Goal: Transaction & Acquisition: Purchase product/service

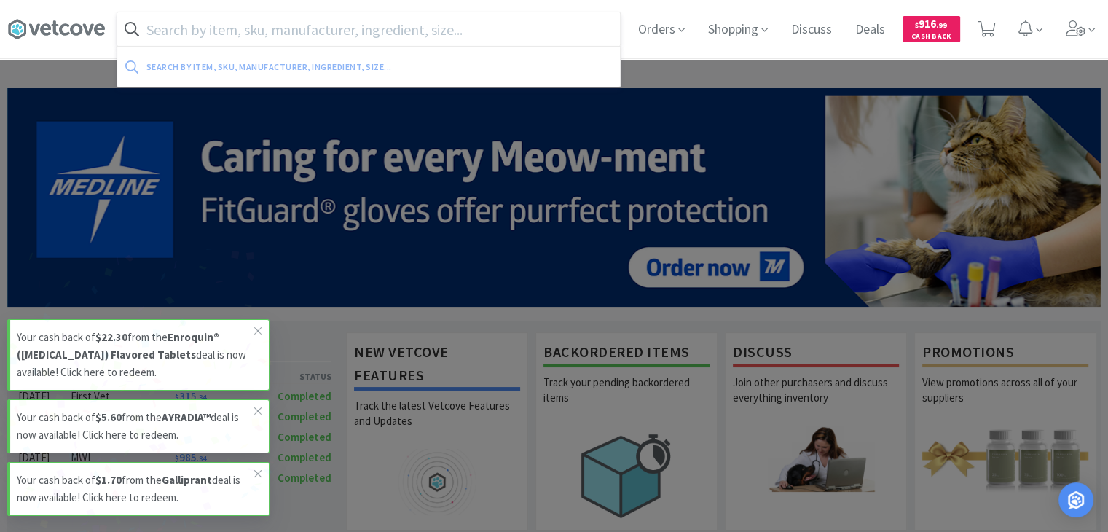
click at [399, 25] on input "text" at bounding box center [368, 29] width 503 height 34
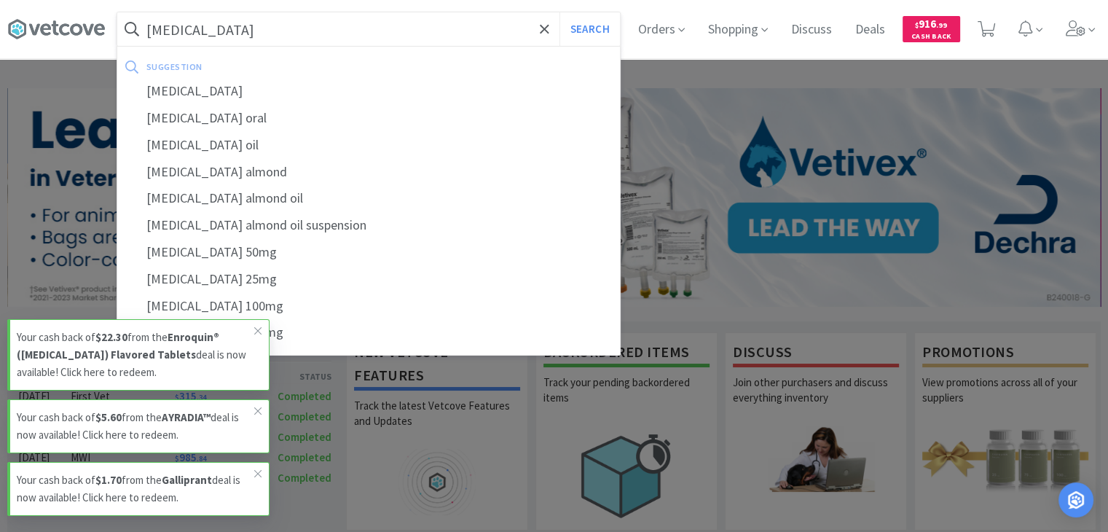
type input "[MEDICAL_DATA]"
click at [560, 12] on button "Search" at bounding box center [590, 29] width 60 height 34
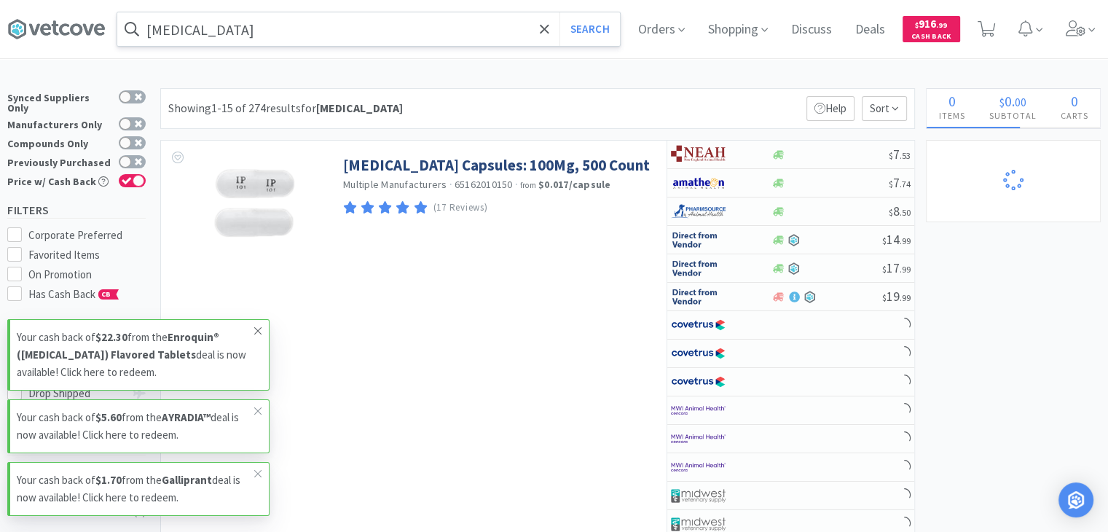
click at [263, 329] on span at bounding box center [258, 330] width 20 height 23
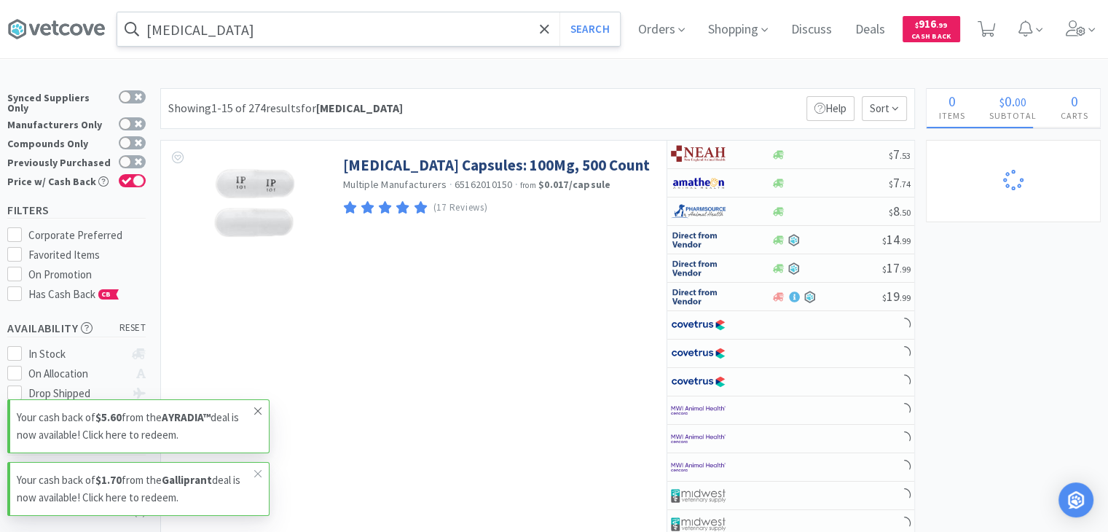
click at [258, 414] on icon at bounding box center [258, 411] width 9 height 12
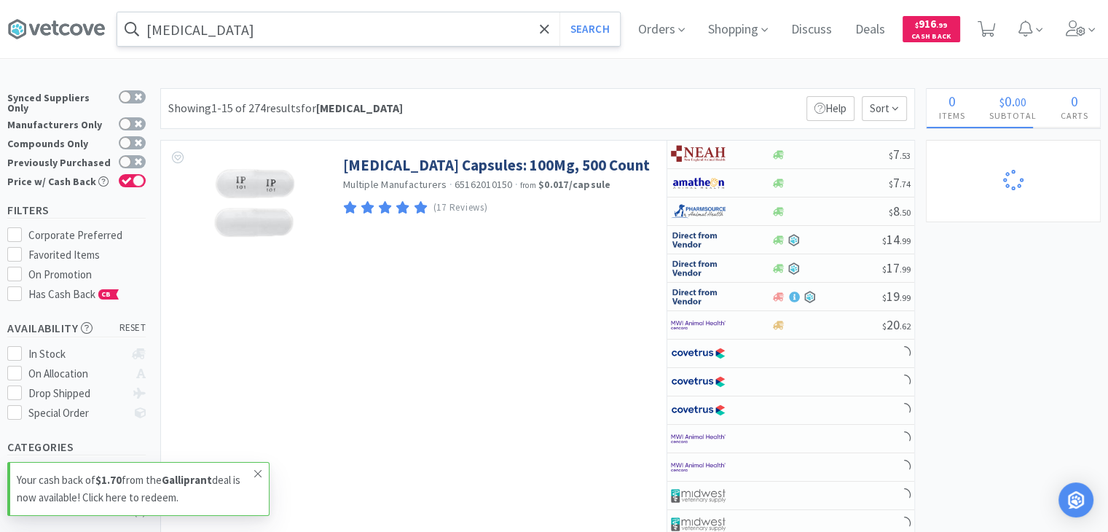
click at [257, 475] on icon at bounding box center [258, 474] width 9 height 12
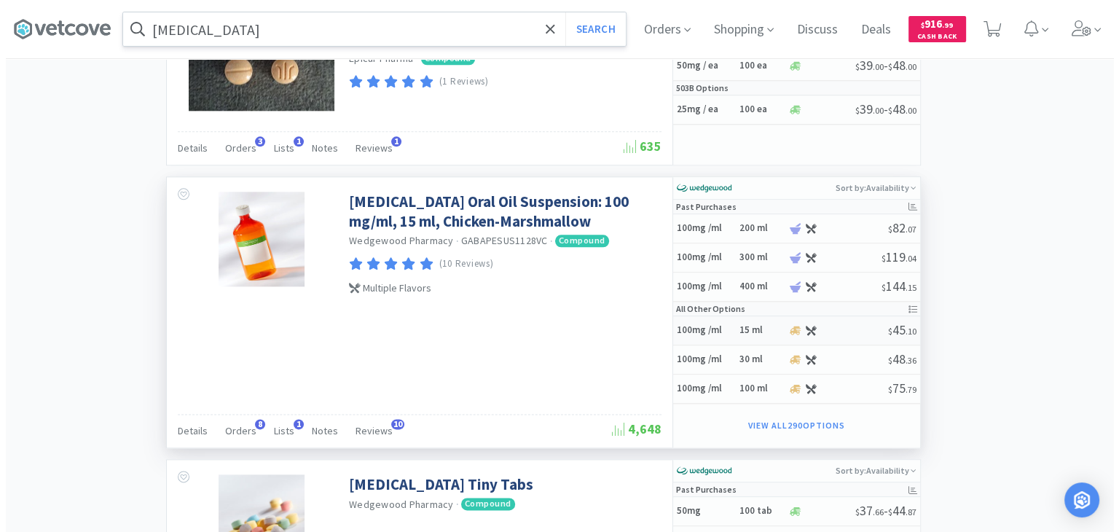
scroll to position [1697, 0]
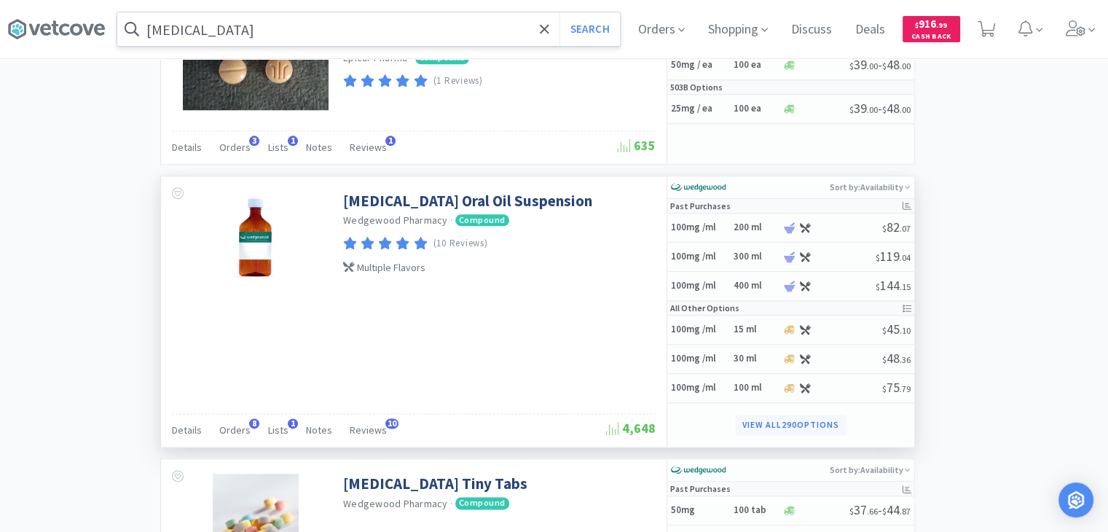
click at [775, 416] on button "View all 290 Options" at bounding box center [790, 425] width 111 height 20
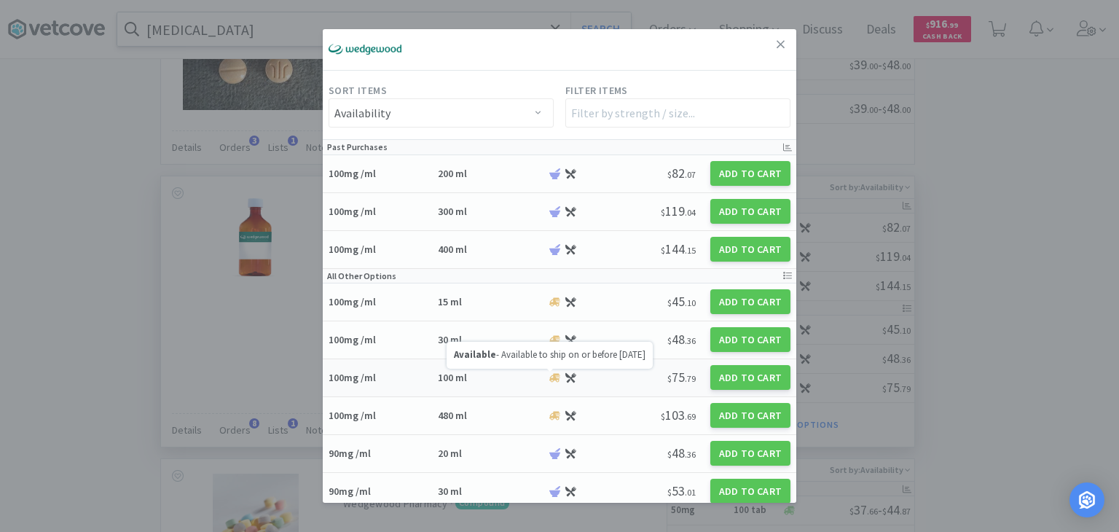
select select "1"
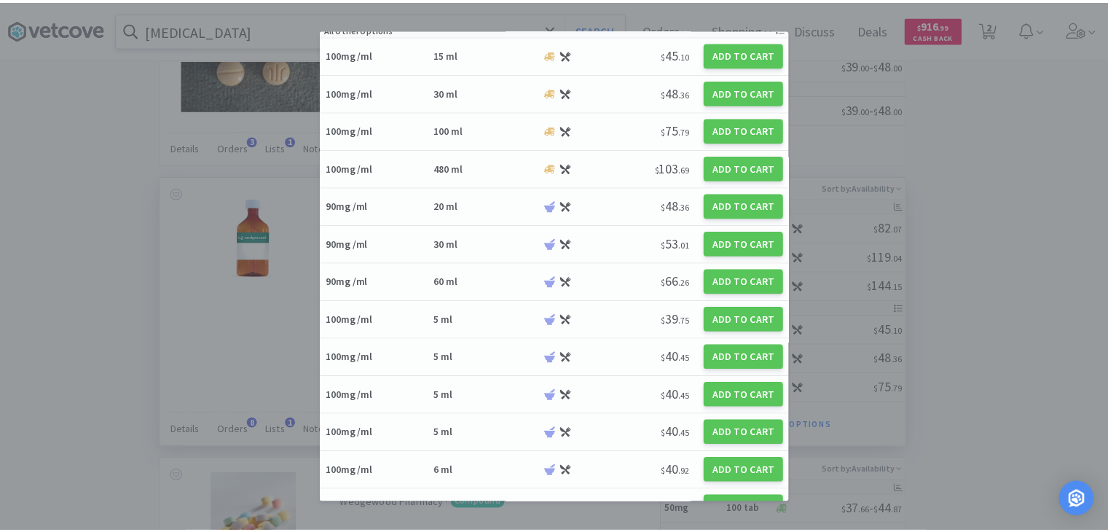
scroll to position [0, 0]
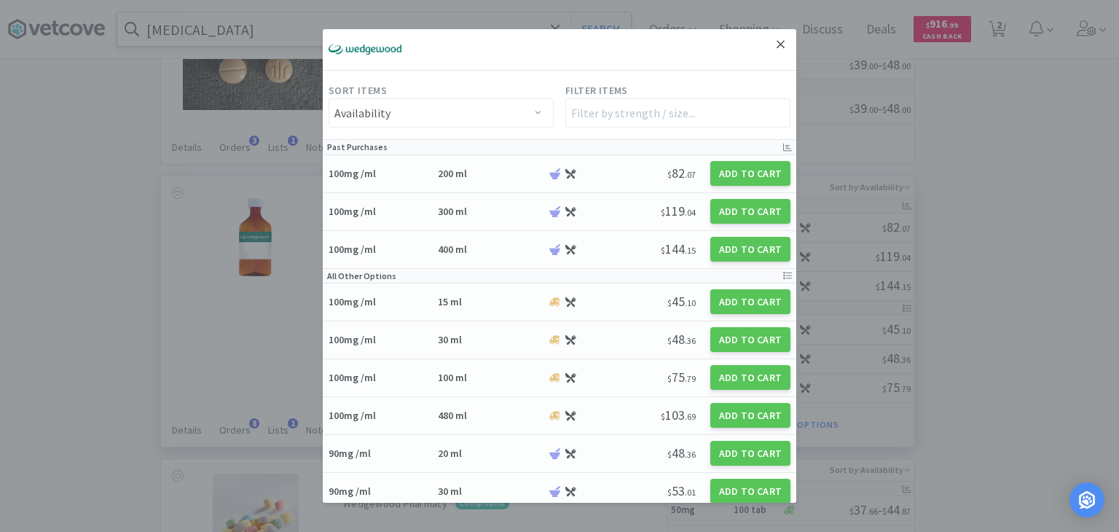
click at [777, 47] on icon at bounding box center [781, 44] width 8 height 8
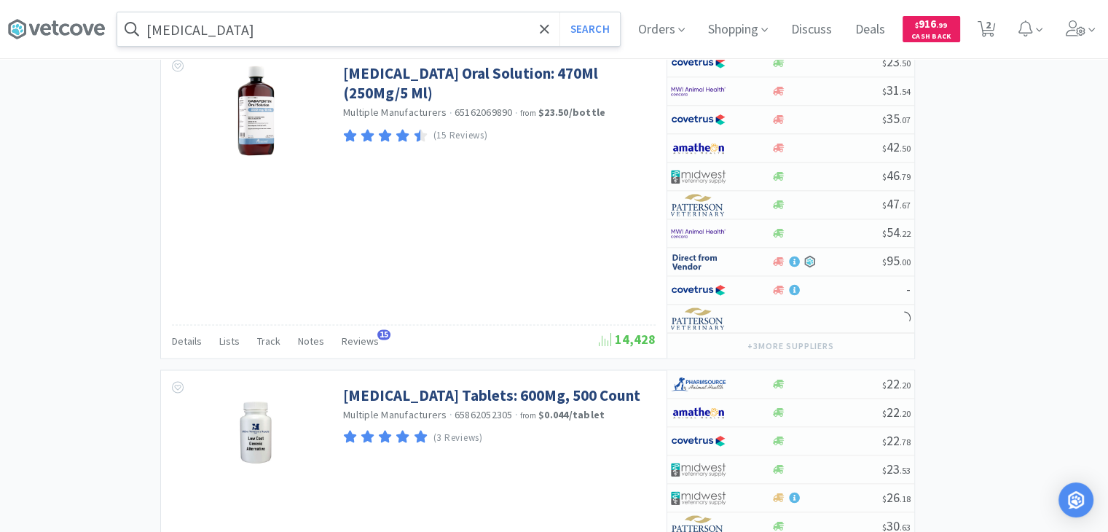
scroll to position [1995, 0]
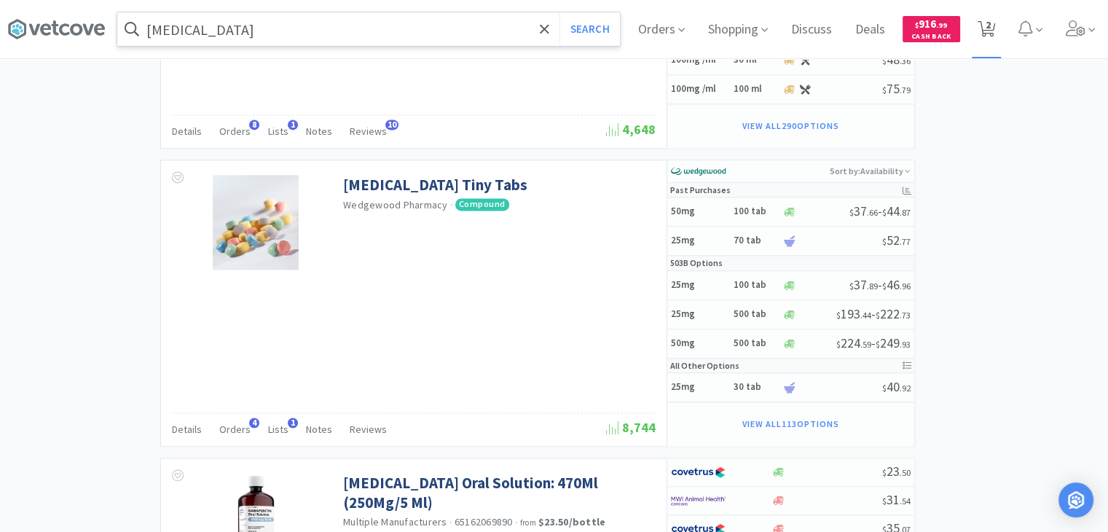
click at [991, 23] on span "2" at bounding box center [988, 25] width 5 height 58
select select "1"
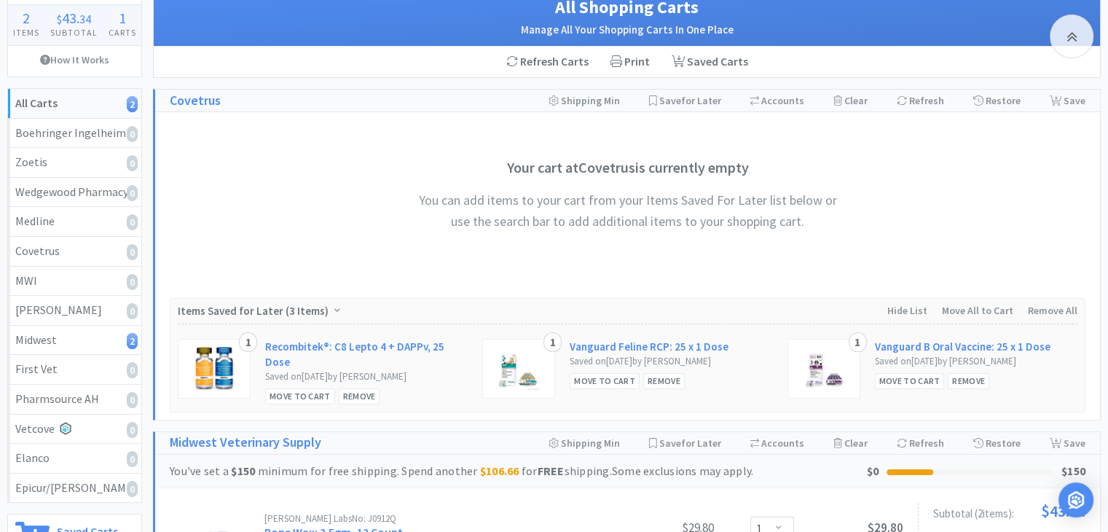
scroll to position [17, 0]
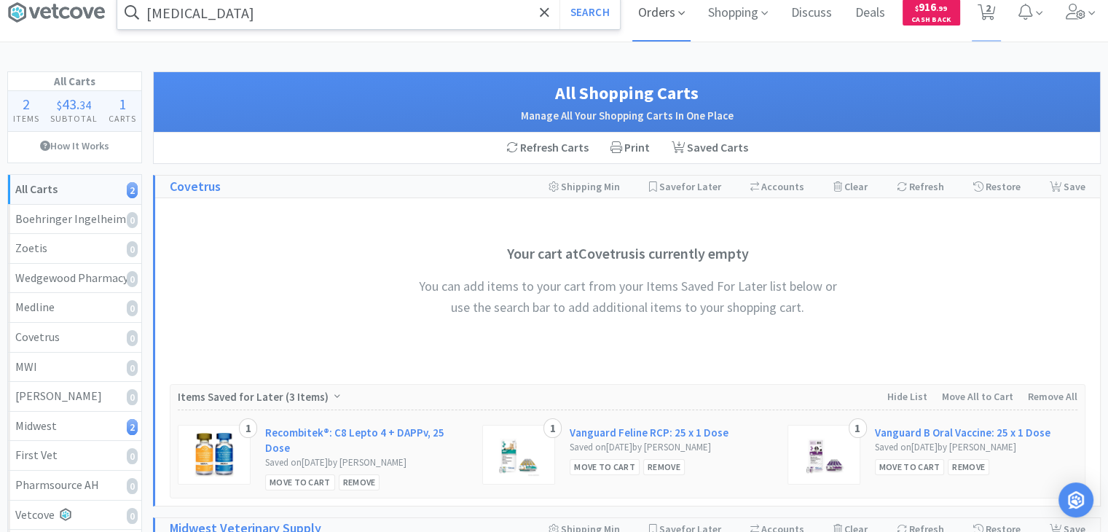
click at [674, 11] on span "Orders" at bounding box center [662, 12] width 58 height 58
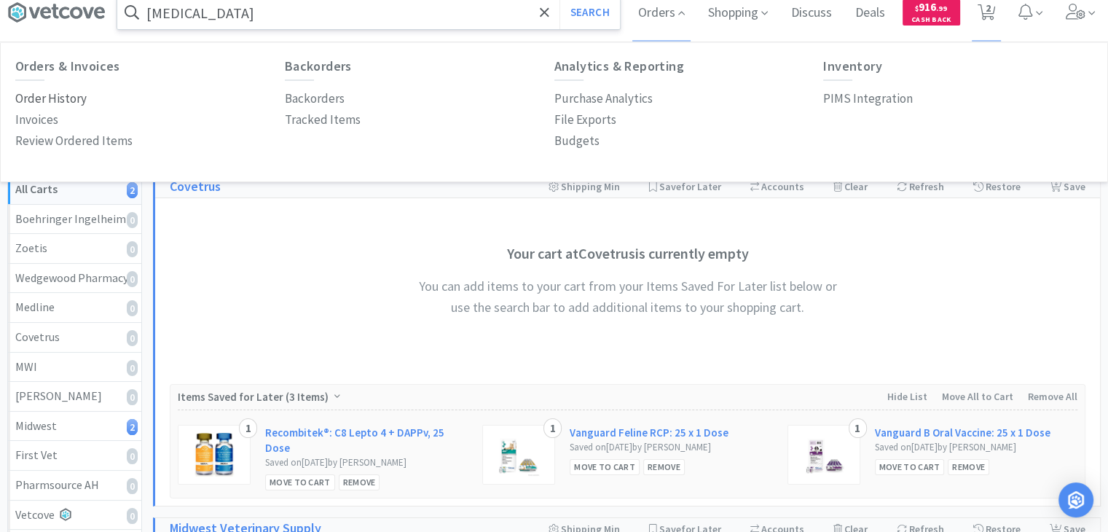
click at [41, 99] on p "Order History" at bounding box center [50, 99] width 71 height 20
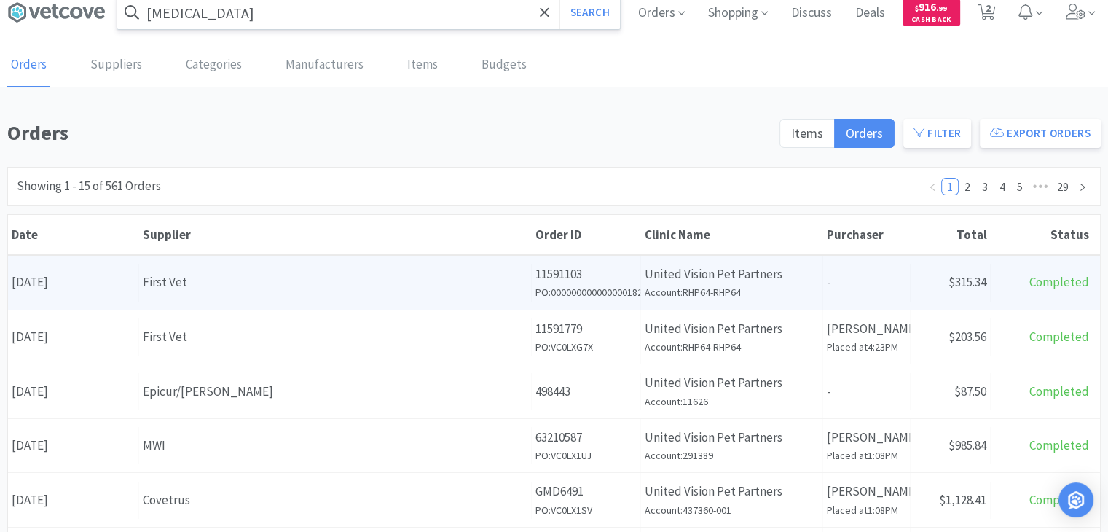
click at [598, 279] on p "11591103" at bounding box center [586, 275] width 101 height 20
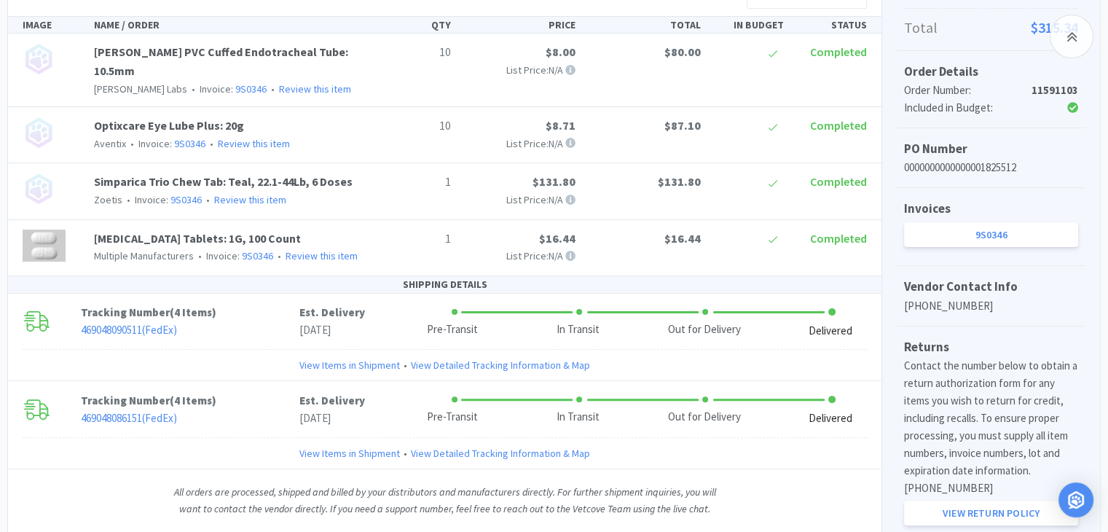
scroll to position [335, 0]
